Goal: Entertainment & Leisure: Consume media (video, audio)

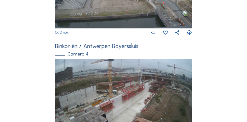
scroll to position [493, 0]
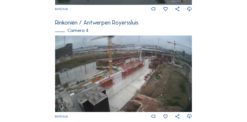
click at [135, 66] on img at bounding box center [123, 74] width 136 height 77
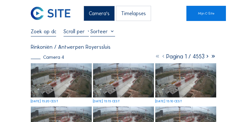
click at [73, 81] on img at bounding box center [61, 81] width 61 height 34
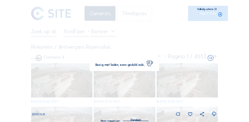
click at [73, 81] on img at bounding box center [124, 61] width 174 height 98
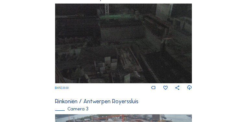
scroll to position [384, 0]
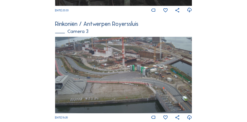
click at [114, 56] on img at bounding box center [123, 75] width 136 height 77
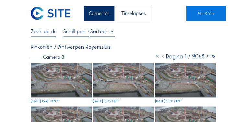
click at [55, 71] on img at bounding box center [61, 81] width 61 height 34
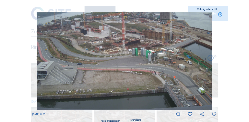
click at [213, 9] on div "Volledig scherm" at bounding box center [179, 9] width 73 height 2
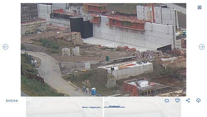
click at [201, 7] on icon at bounding box center [200, 7] width 5 height 5
